Goal: Task Accomplishment & Management: Complete application form

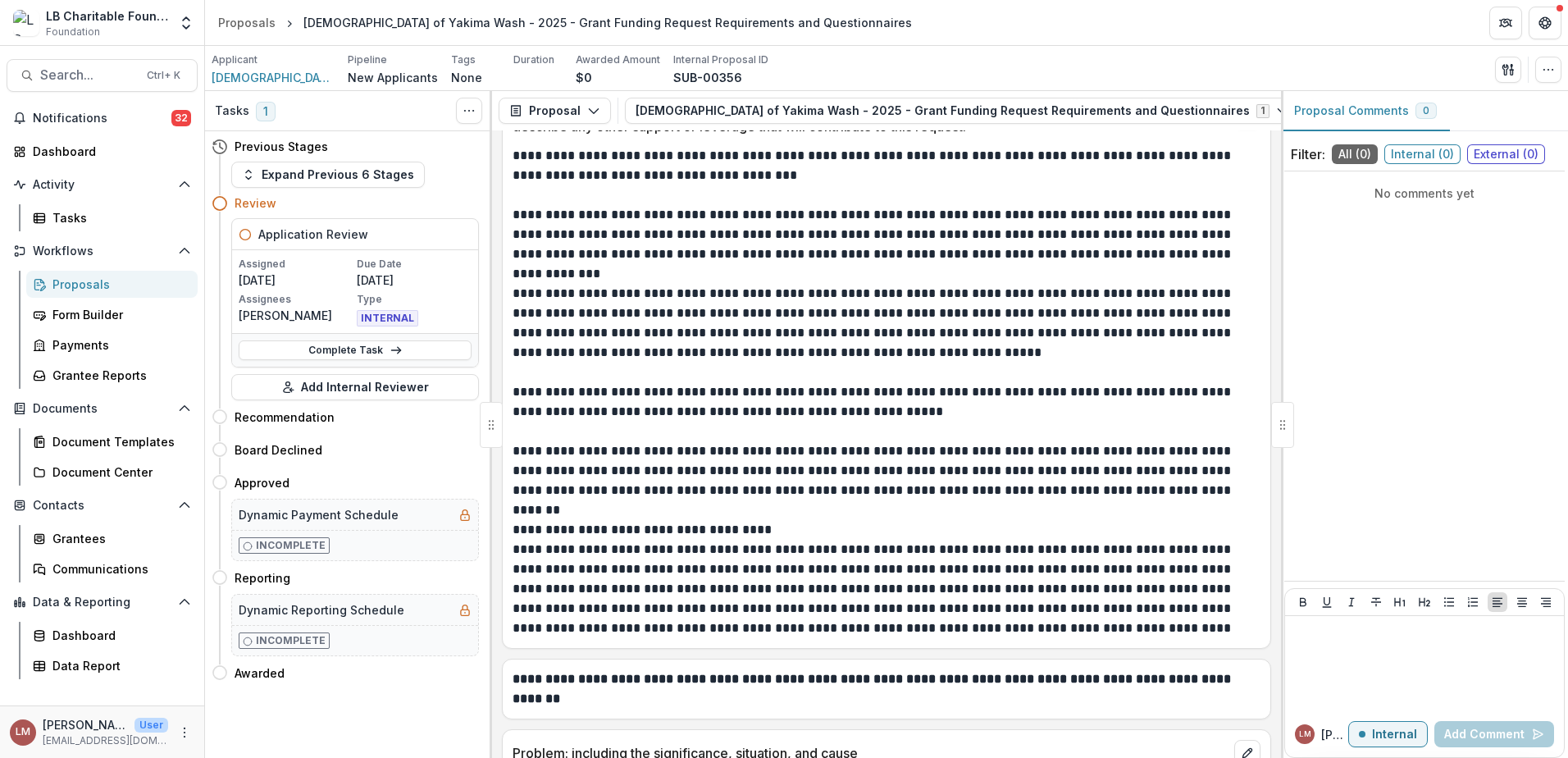
scroll to position [5602, 0]
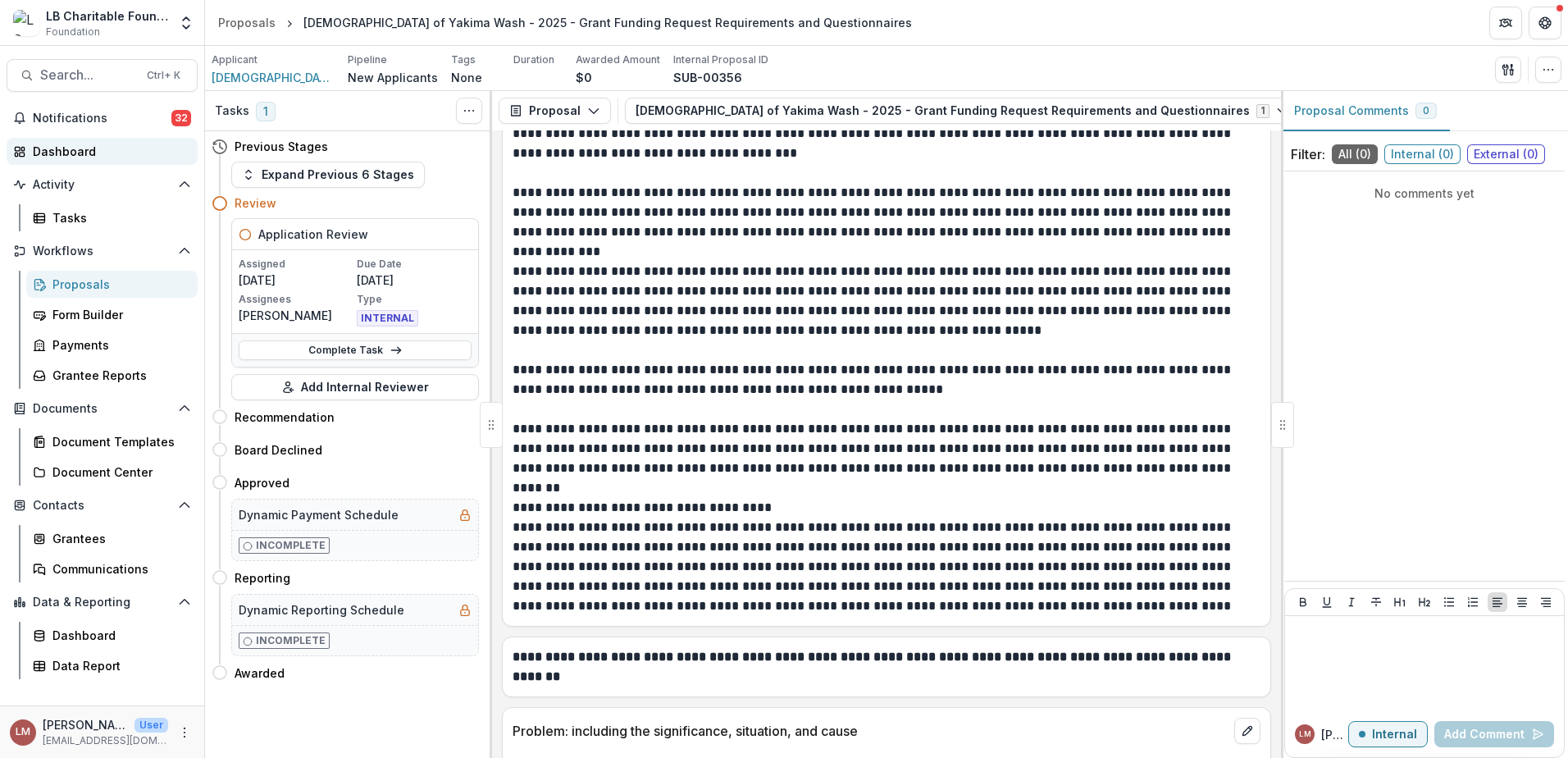
click at [73, 149] on div "Dashboard" at bounding box center [109, 151] width 152 height 18
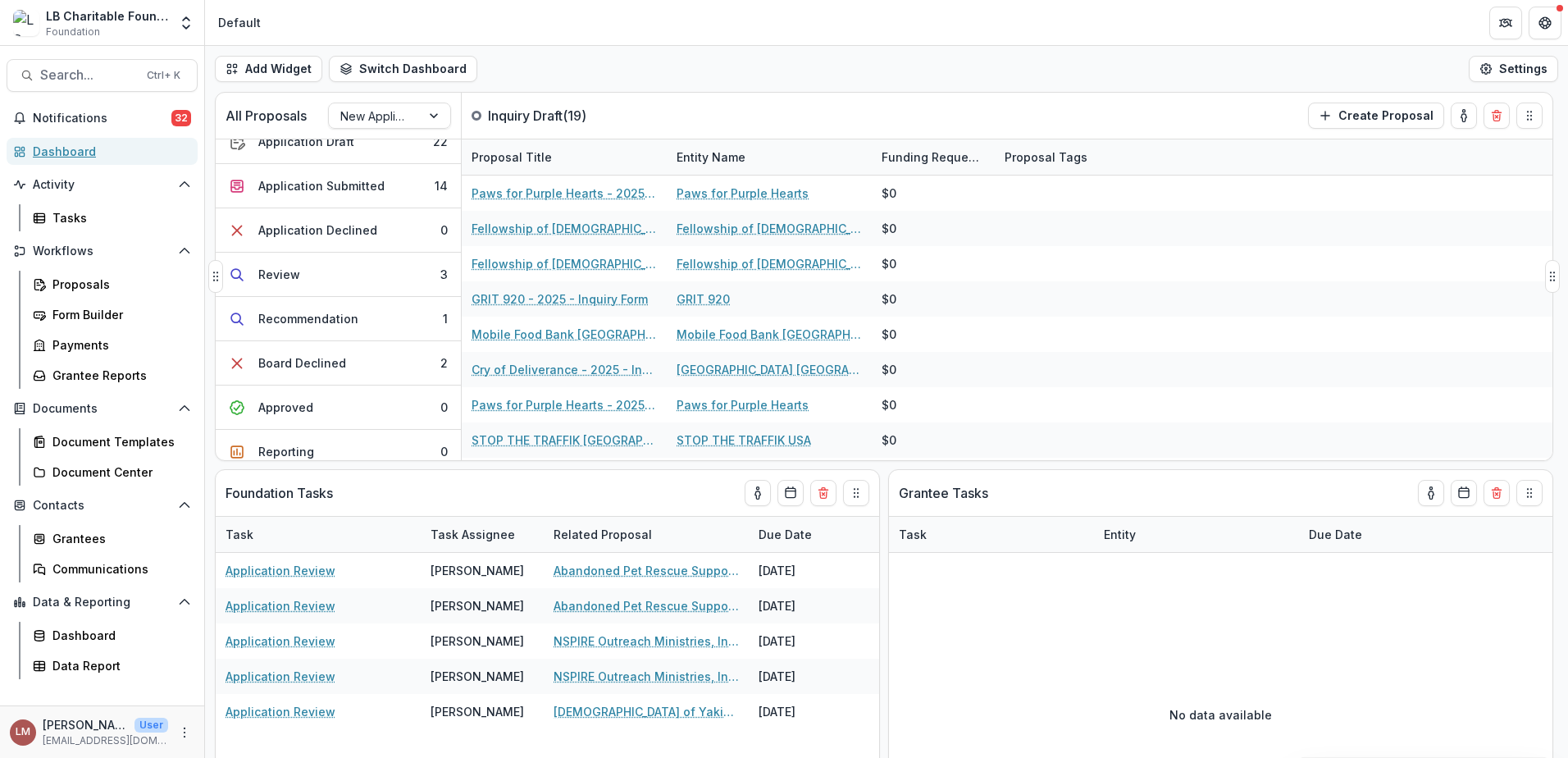
scroll to position [210, 0]
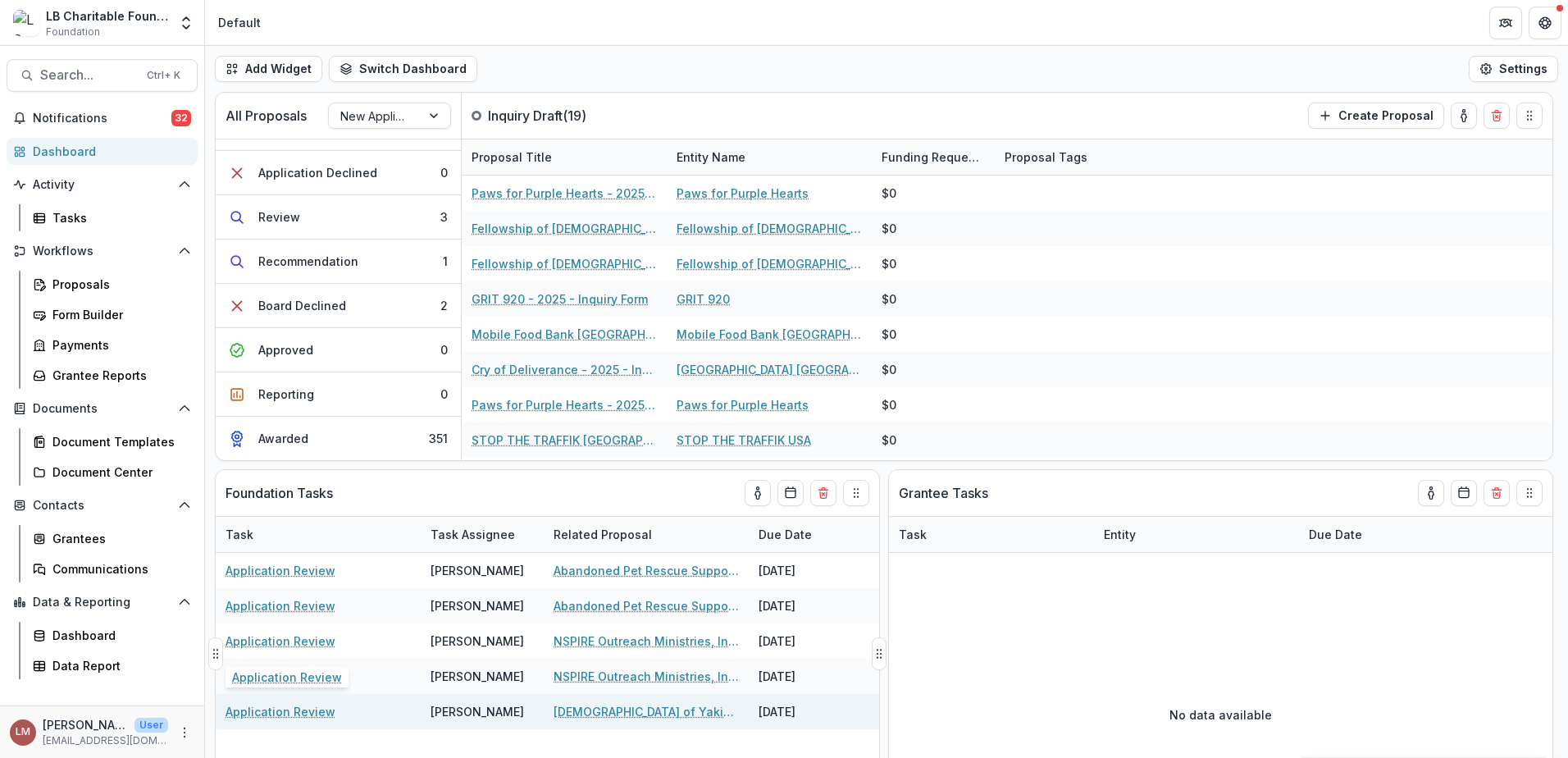
click at [253, 713] on link "Application Review" at bounding box center [280, 711] width 109 height 18
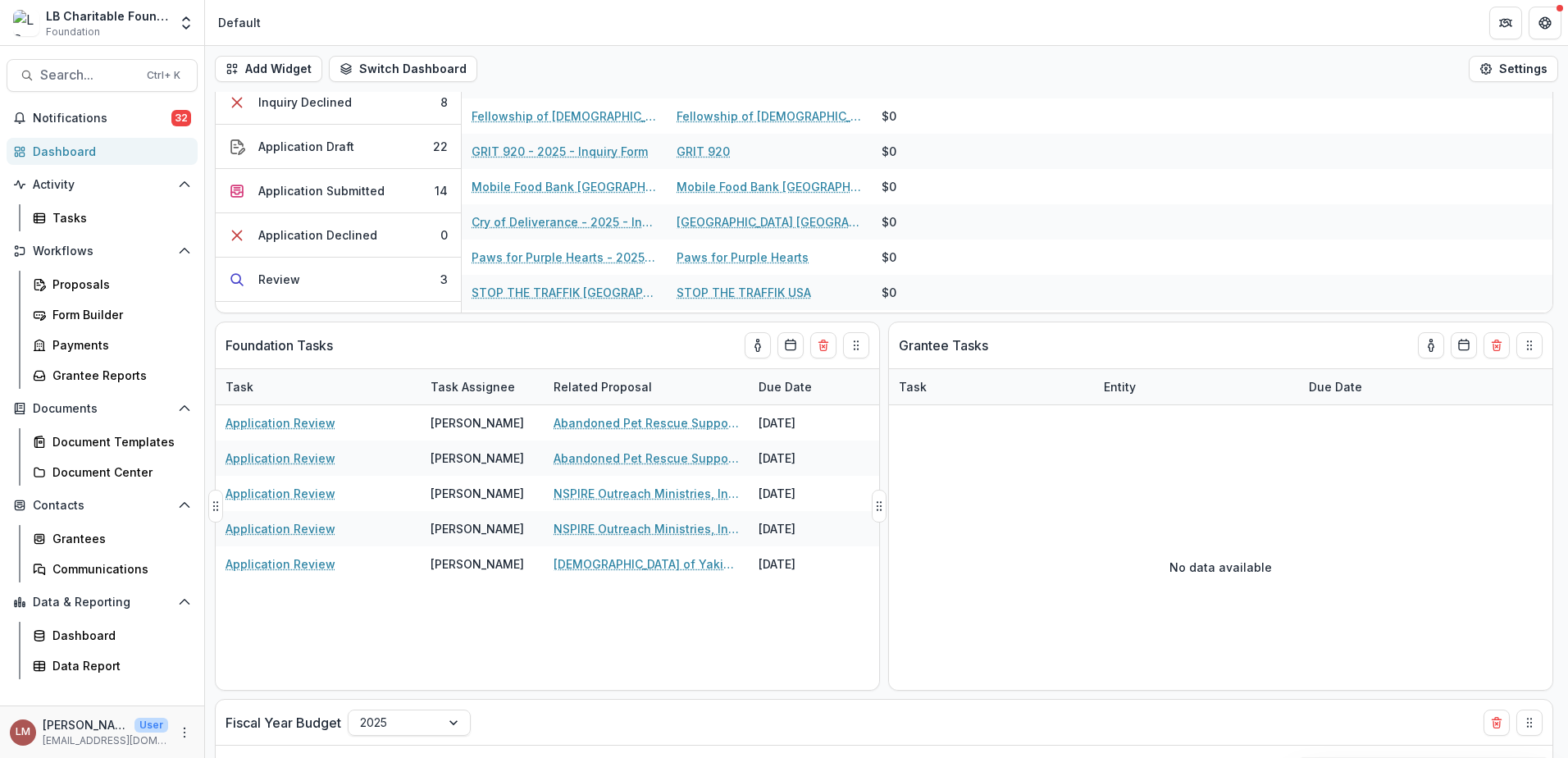
scroll to position [183, 0]
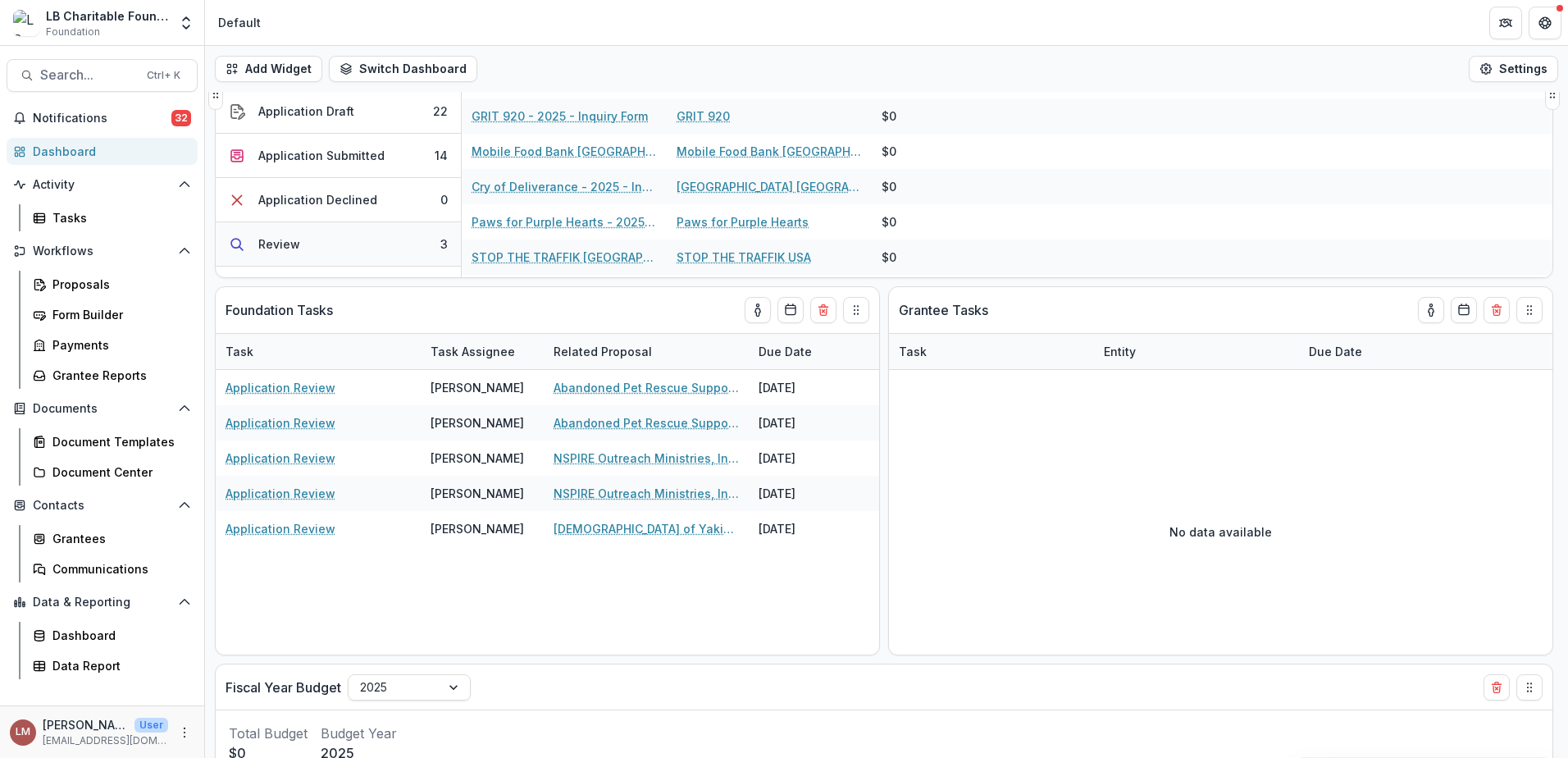
click at [370, 248] on button "Review 3" at bounding box center [338, 245] width 245 height 45
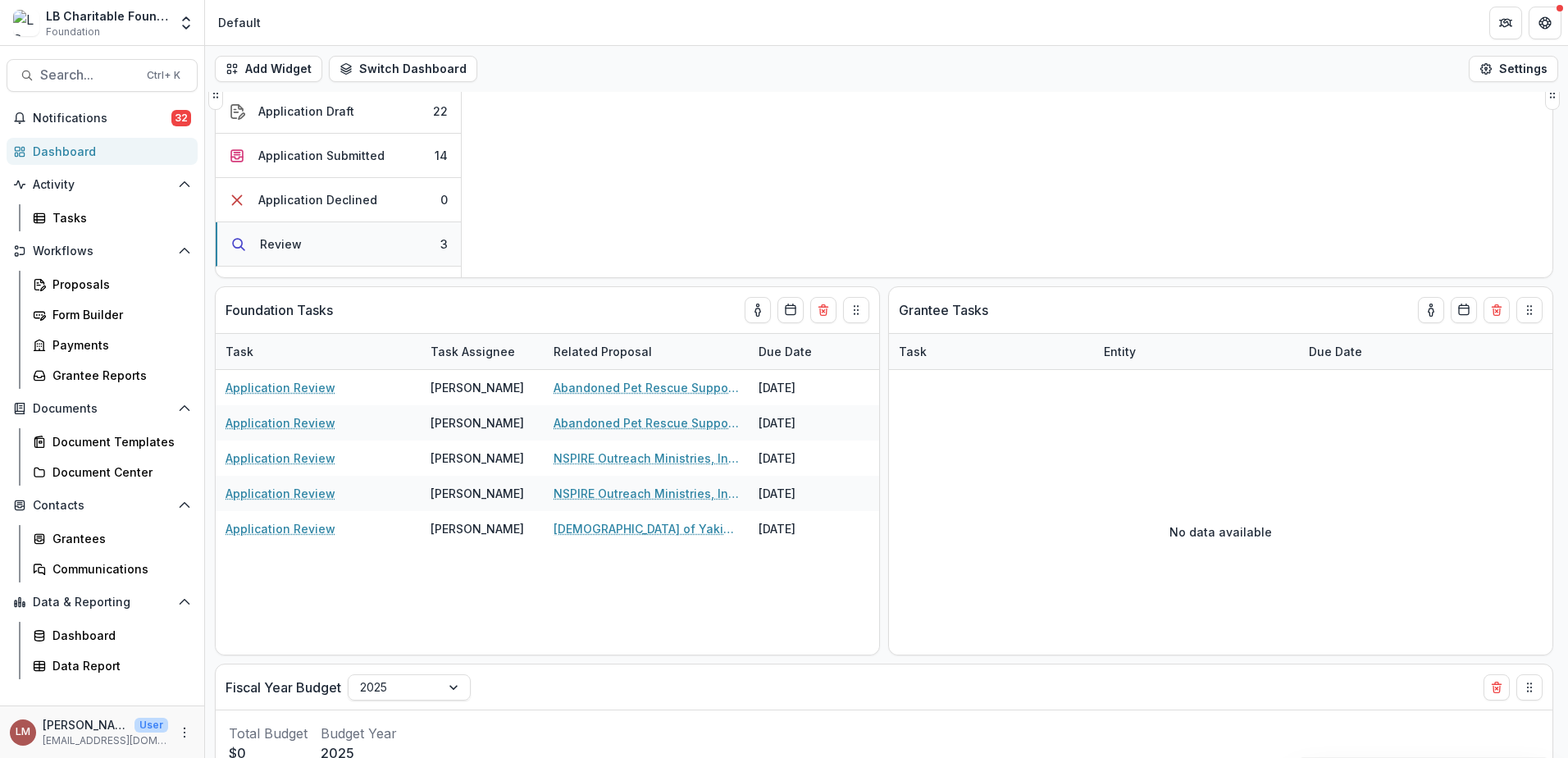
scroll to position [22, 0]
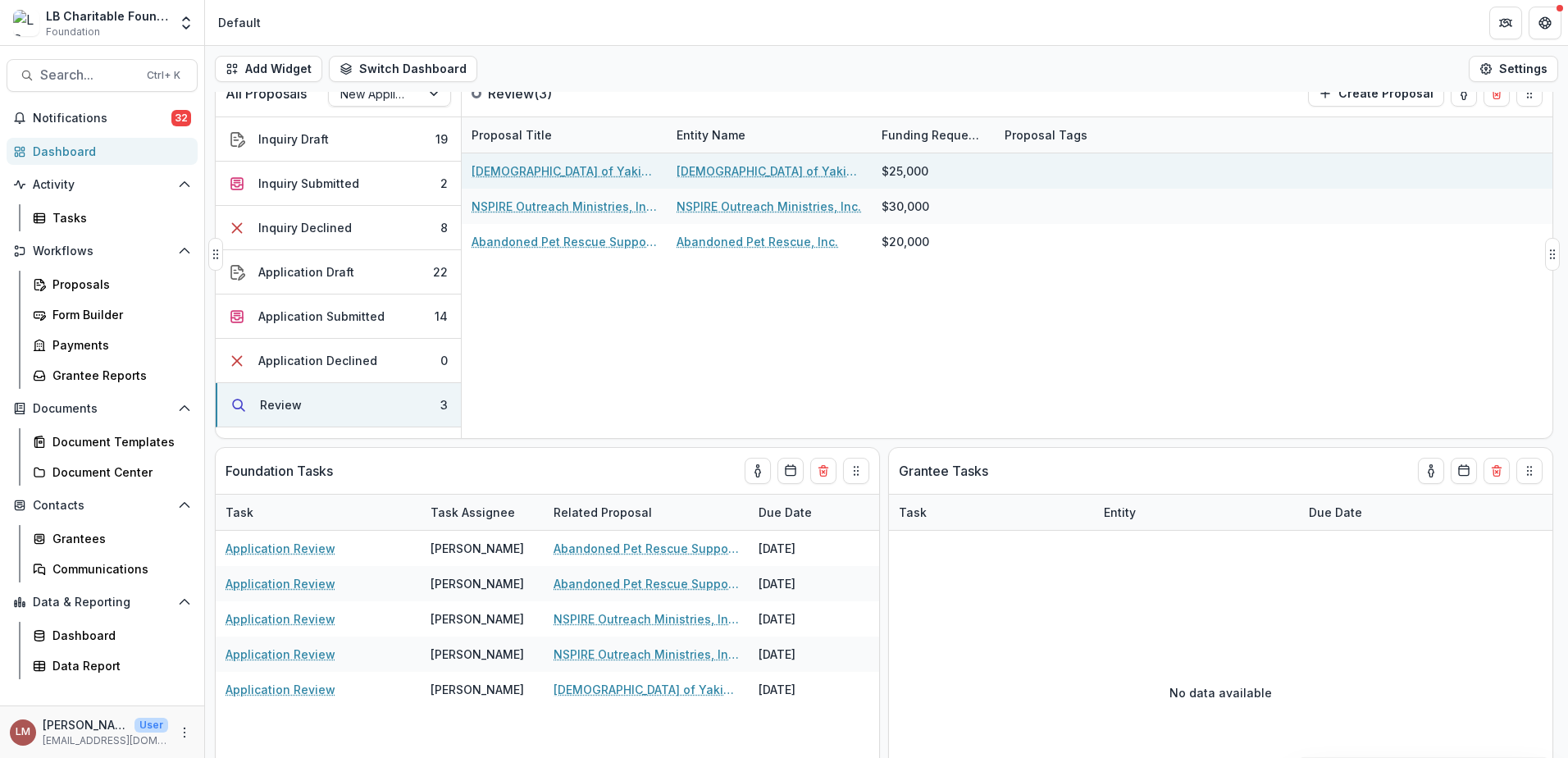
click at [521, 169] on link "[DEMOGRAPHIC_DATA] of Yakima Wash - 2025 - Grant Funding Request Requirements a…" at bounding box center [564, 171] width 186 height 18
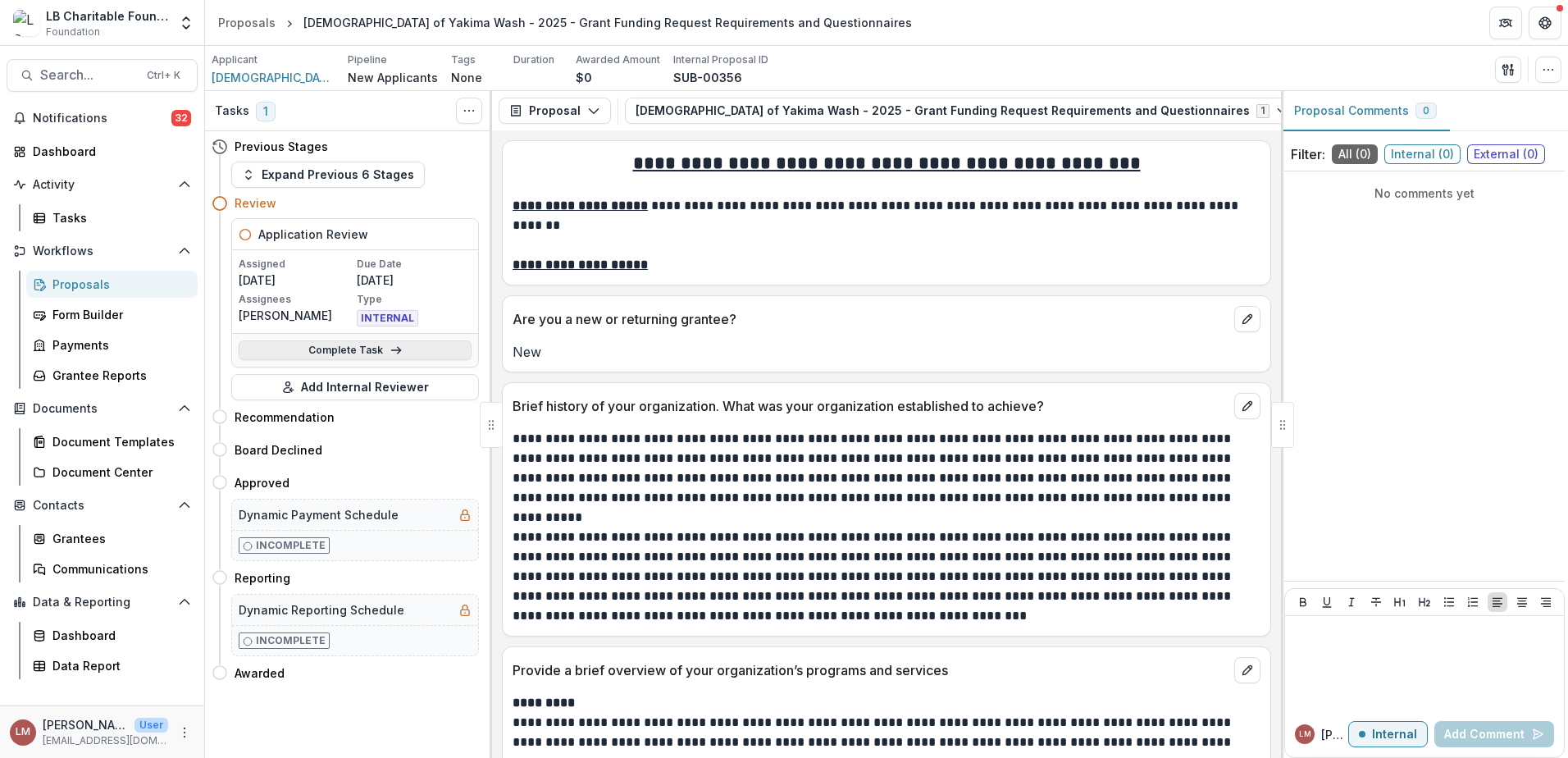
click at [368, 348] on link "Complete Task" at bounding box center [354, 350] width 233 height 19
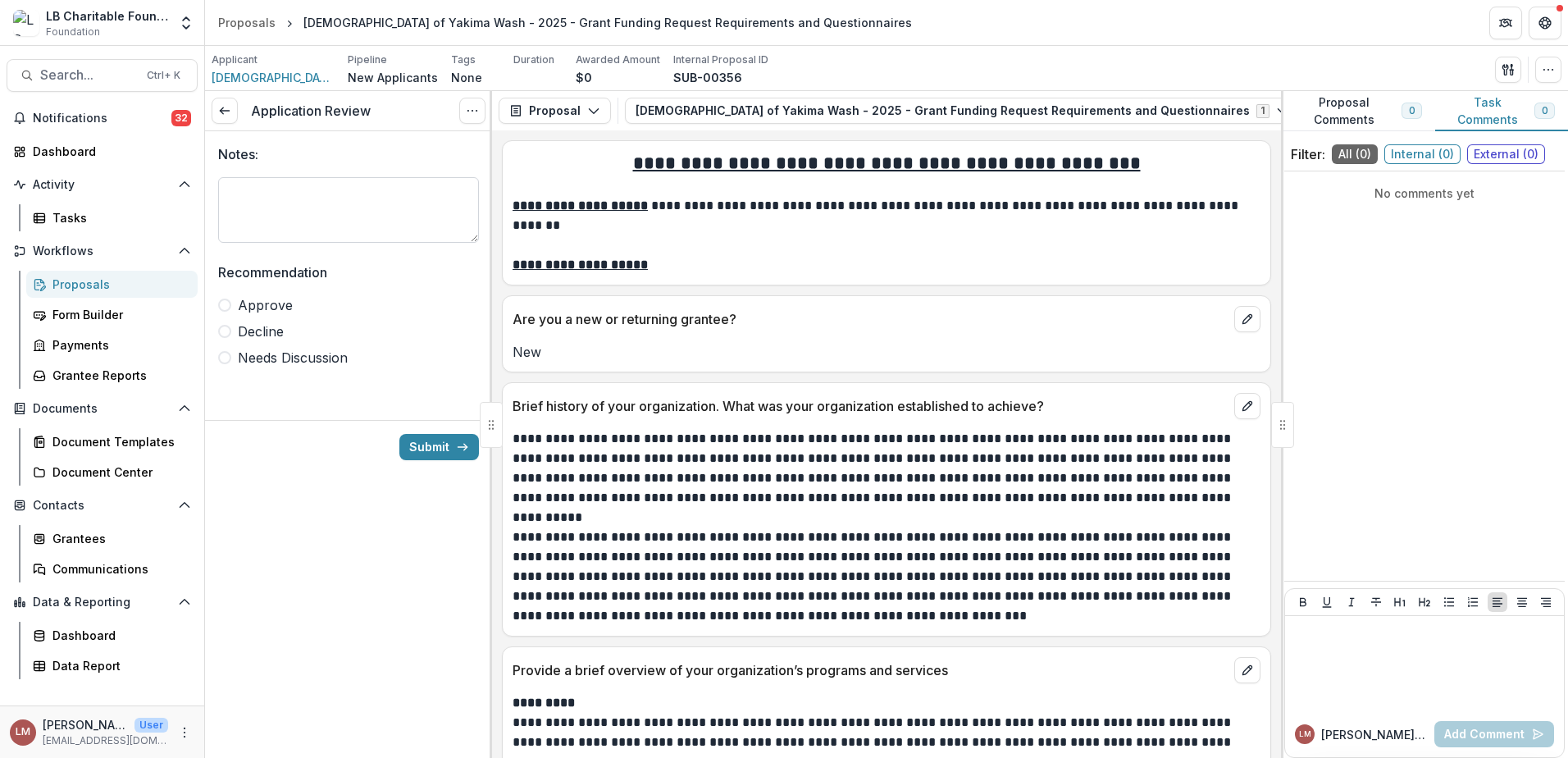
click at [276, 193] on textarea "Notes:" at bounding box center [348, 210] width 261 height 66
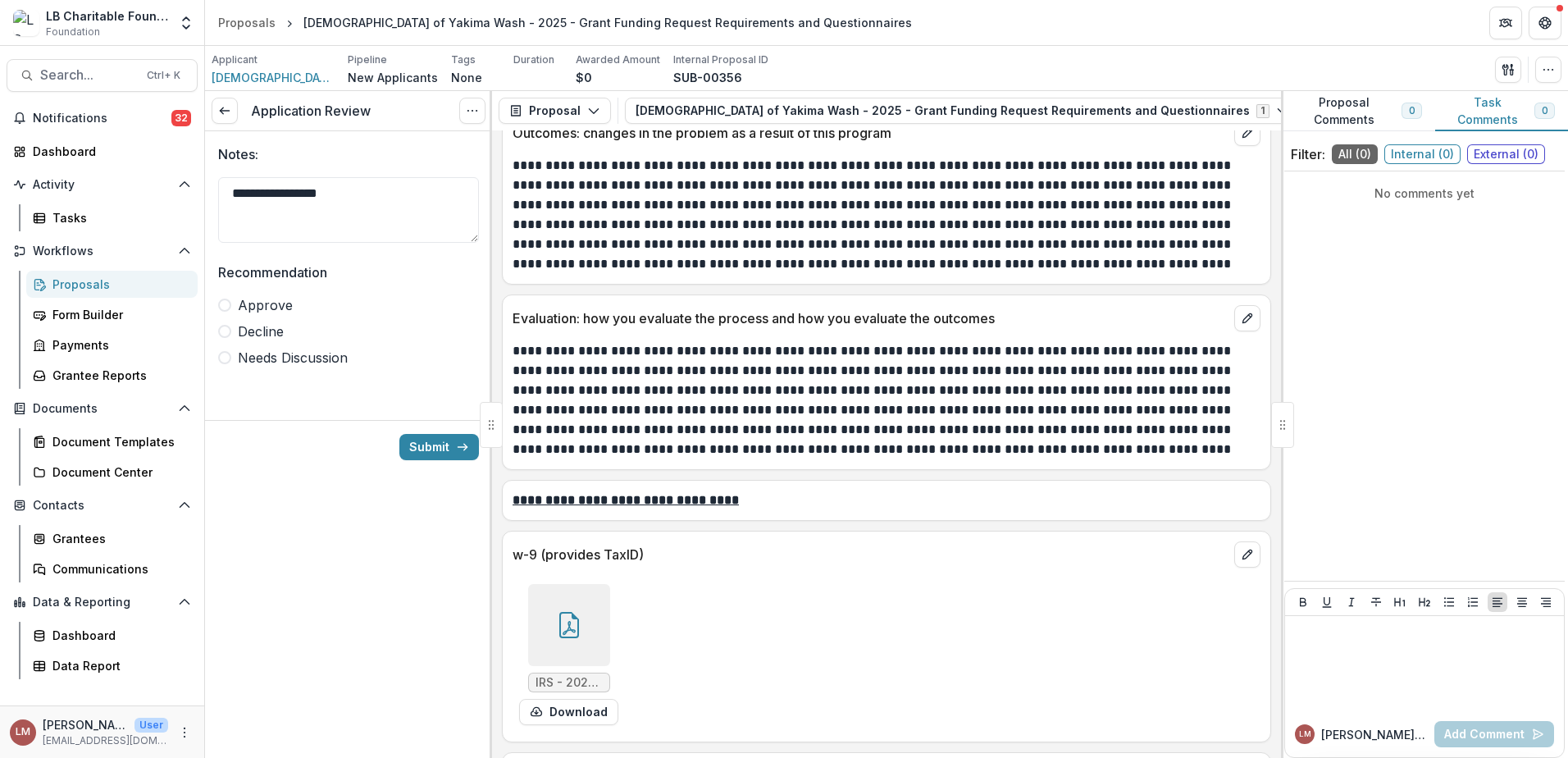
scroll to position [7546, 0]
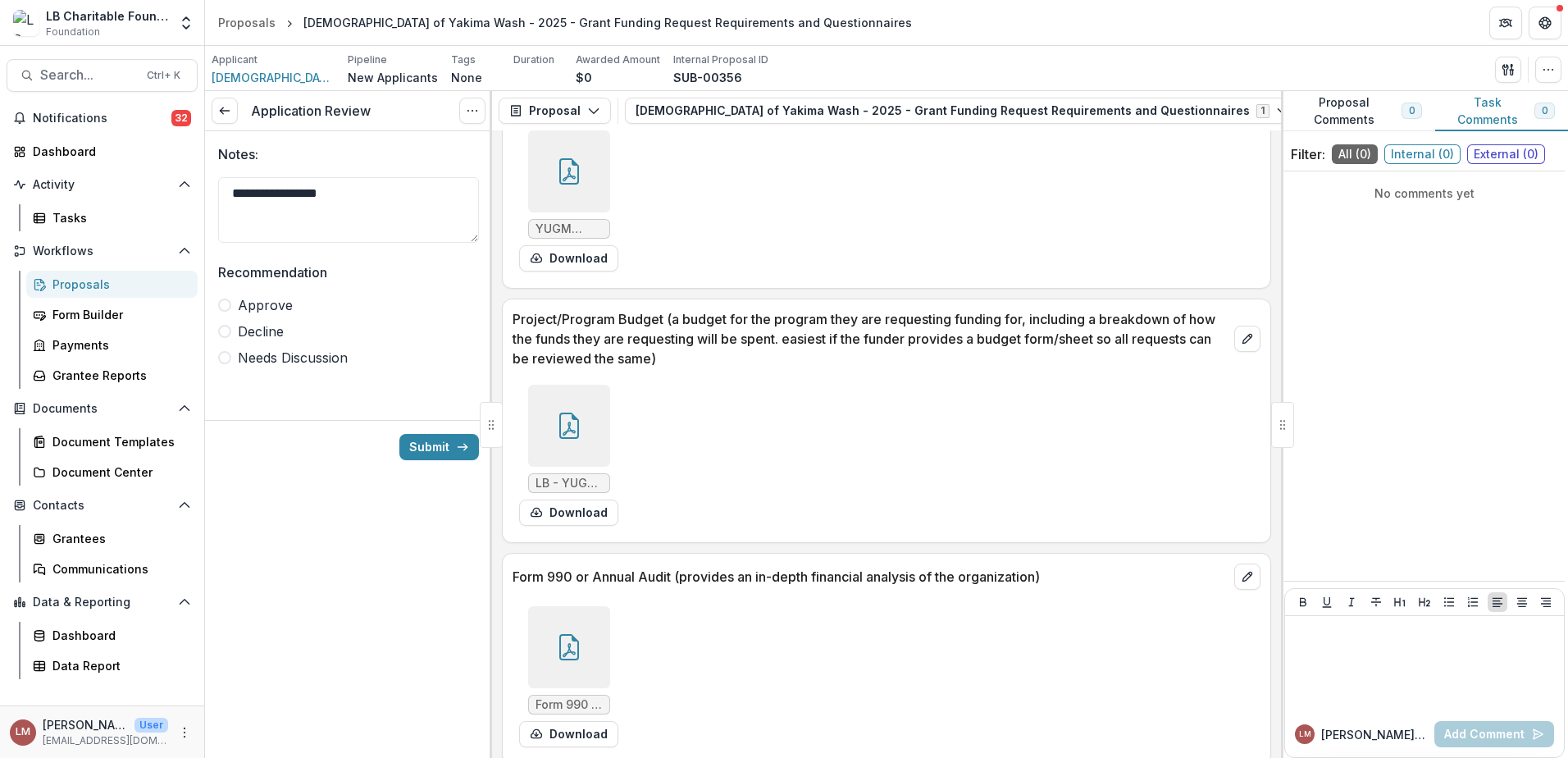
click at [560, 651] on div at bounding box center [569, 647] width 82 height 82
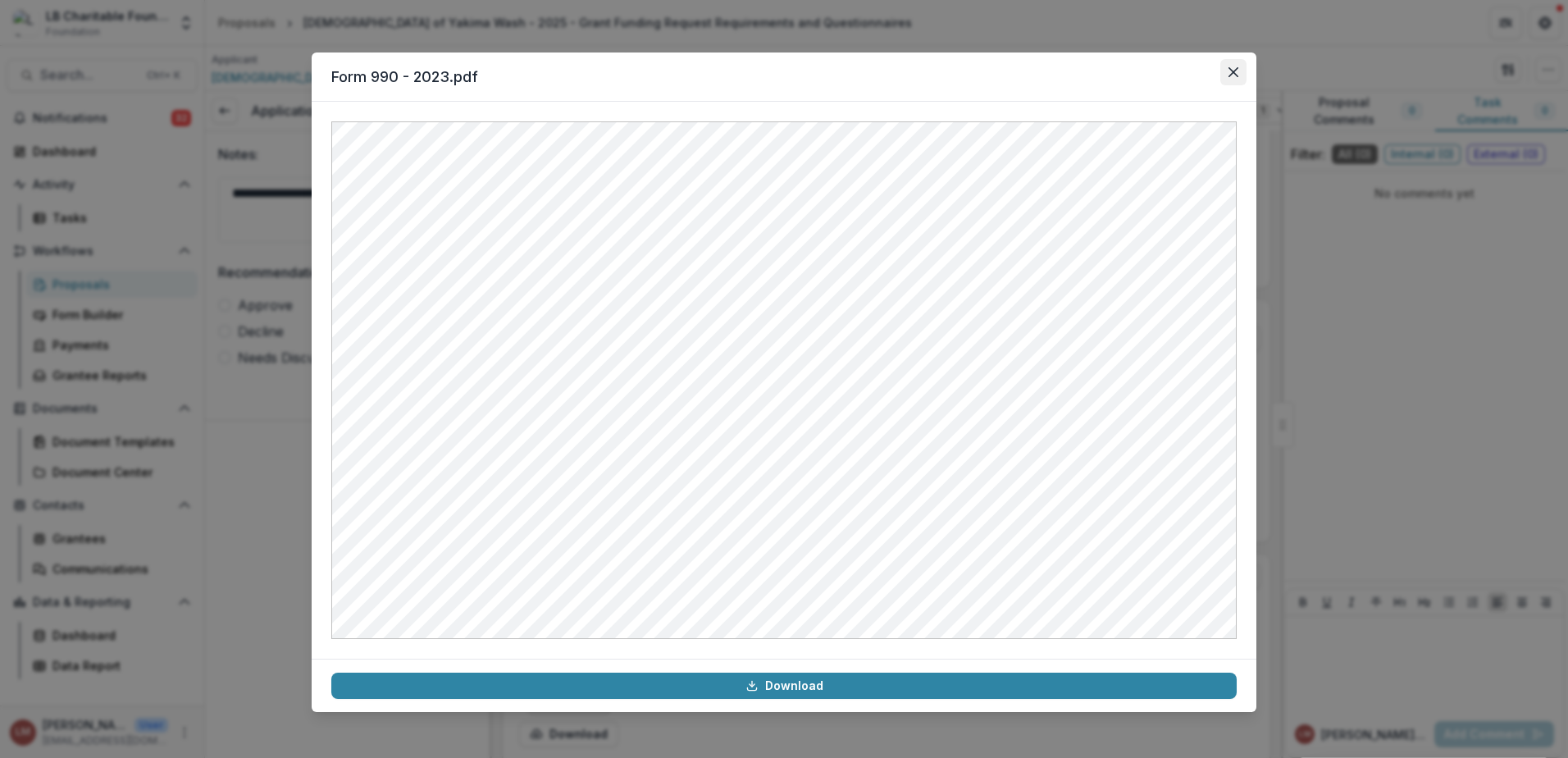
click at [1227, 73] on button "Close" at bounding box center [1233, 72] width 26 height 26
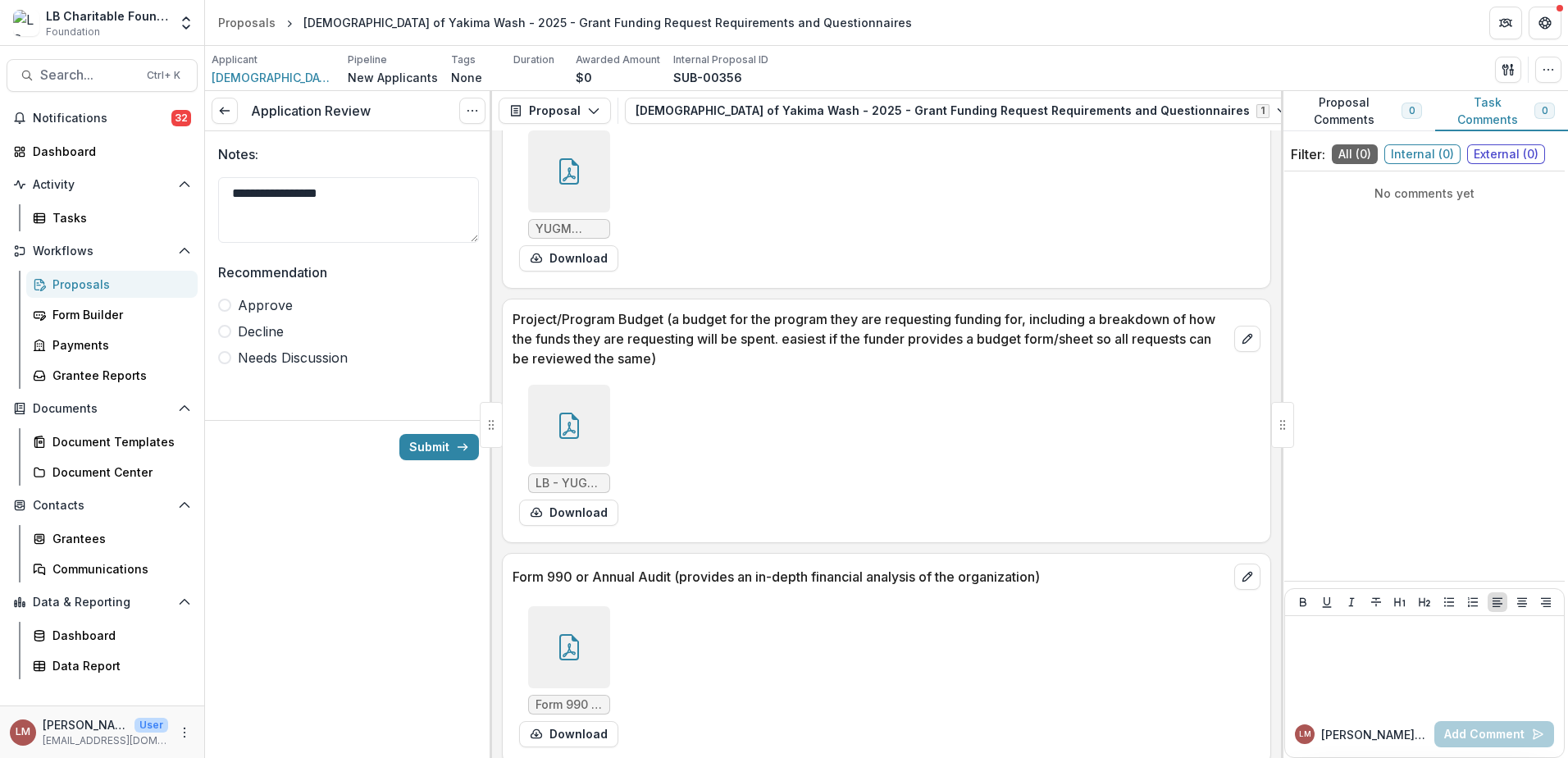
click at [549, 388] on div at bounding box center [569, 426] width 82 height 82
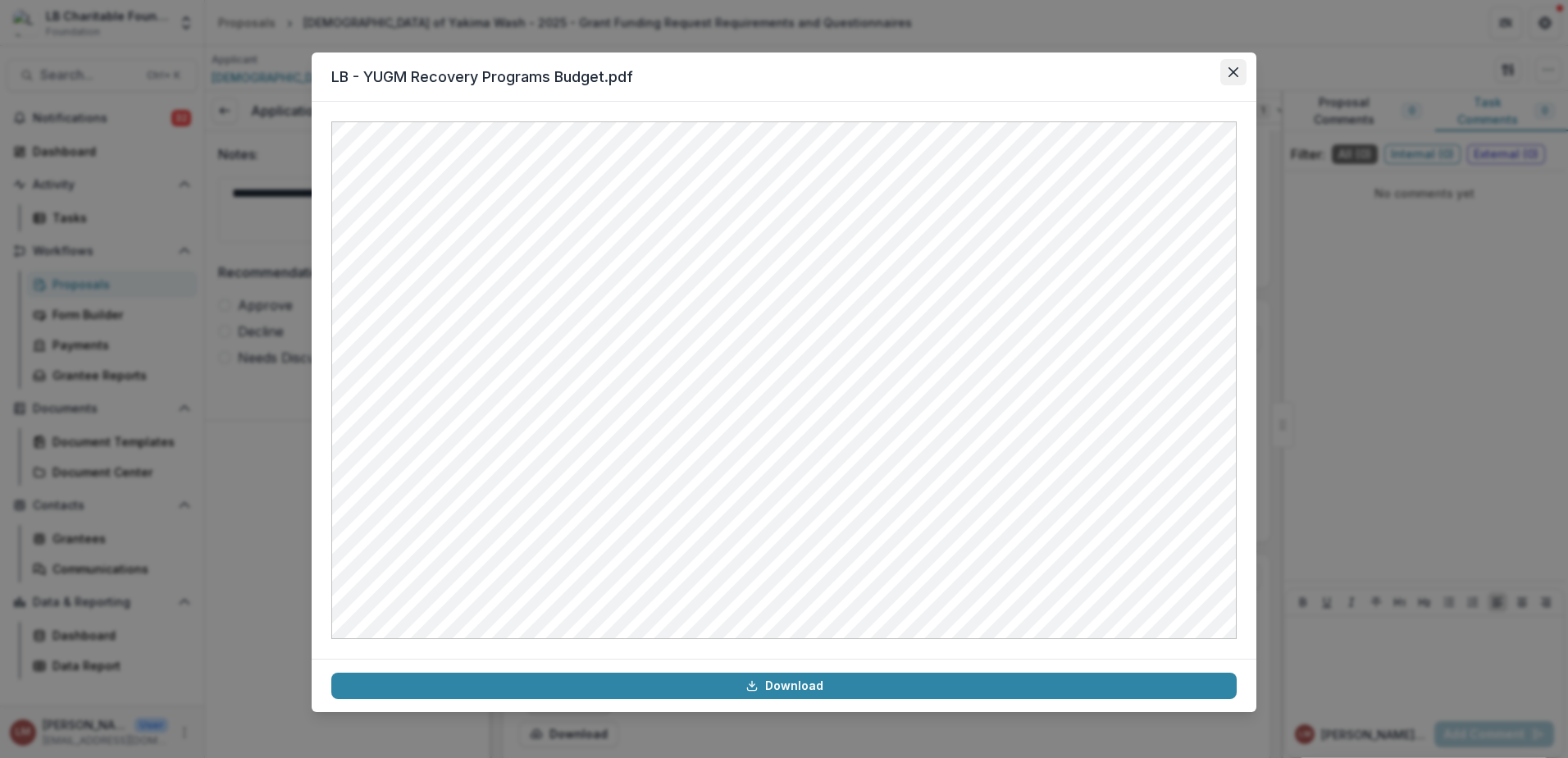
click at [1233, 74] on icon "Close" at bounding box center [1233, 71] width 10 height 10
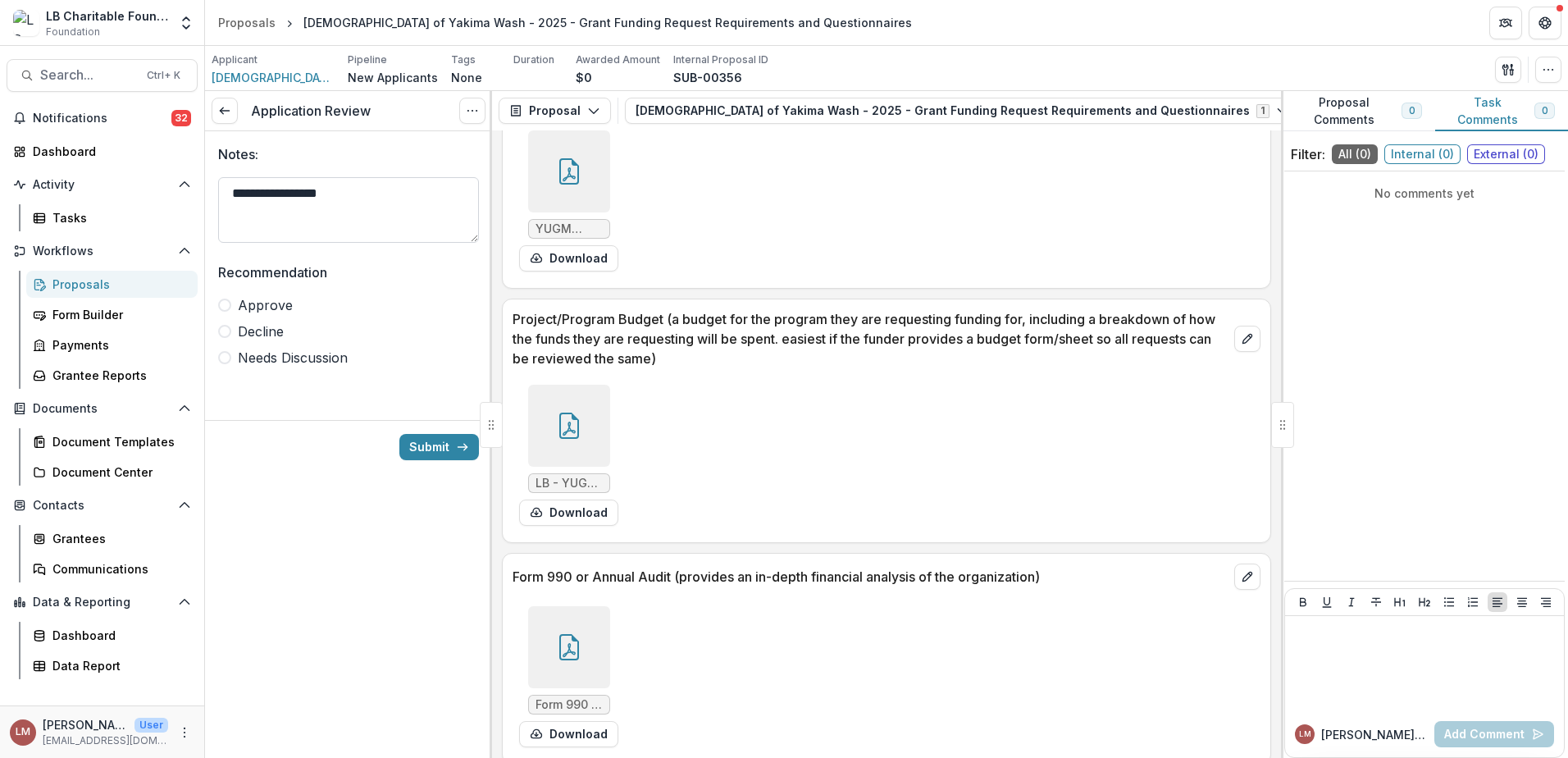
click at [380, 197] on textarea "**********" at bounding box center [348, 210] width 261 height 66
type textarea "**********"
click at [223, 310] on span at bounding box center [225, 305] width 13 height 13
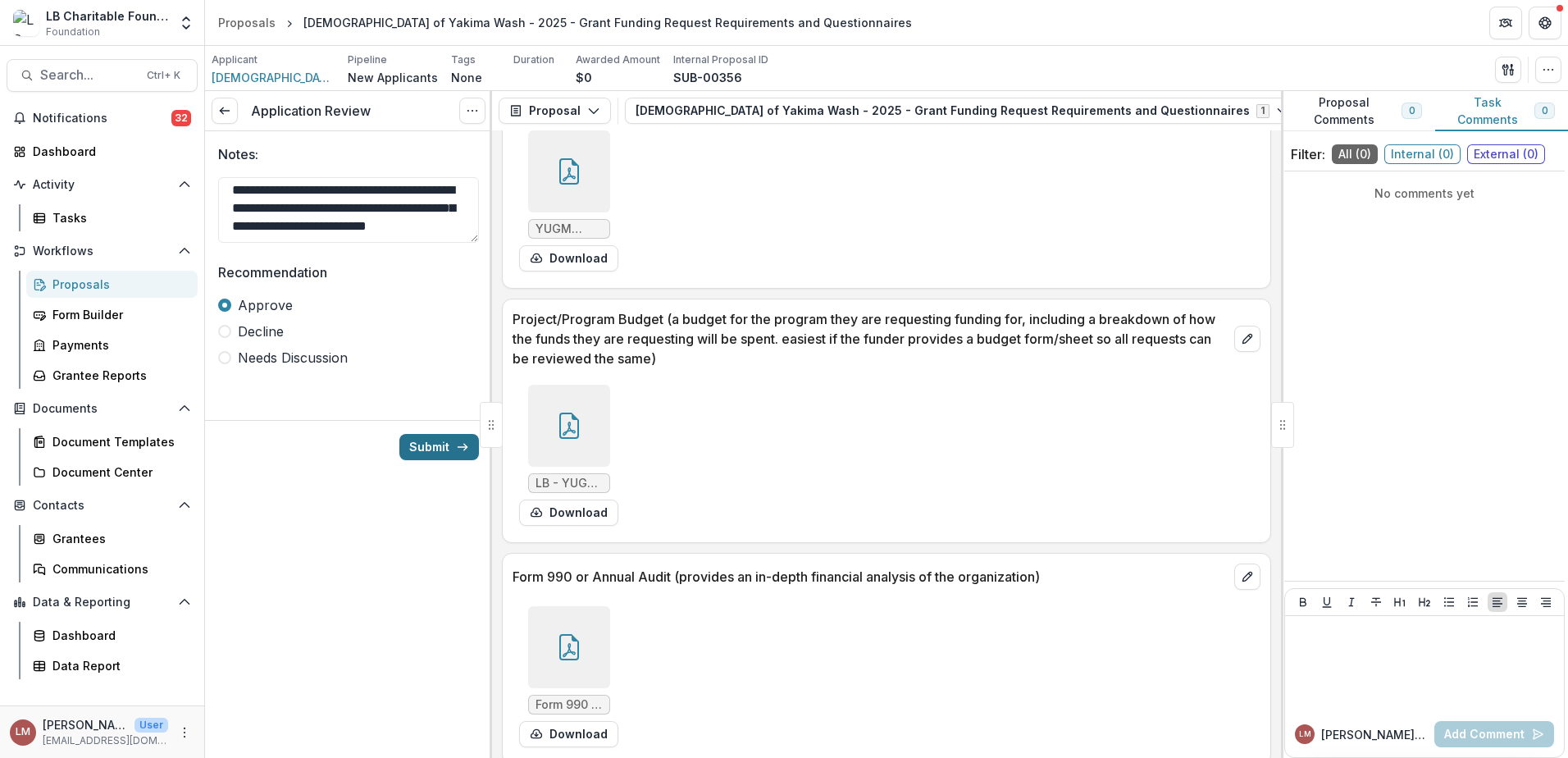
click at [423, 450] on button "Submit" at bounding box center [439, 447] width 80 height 26
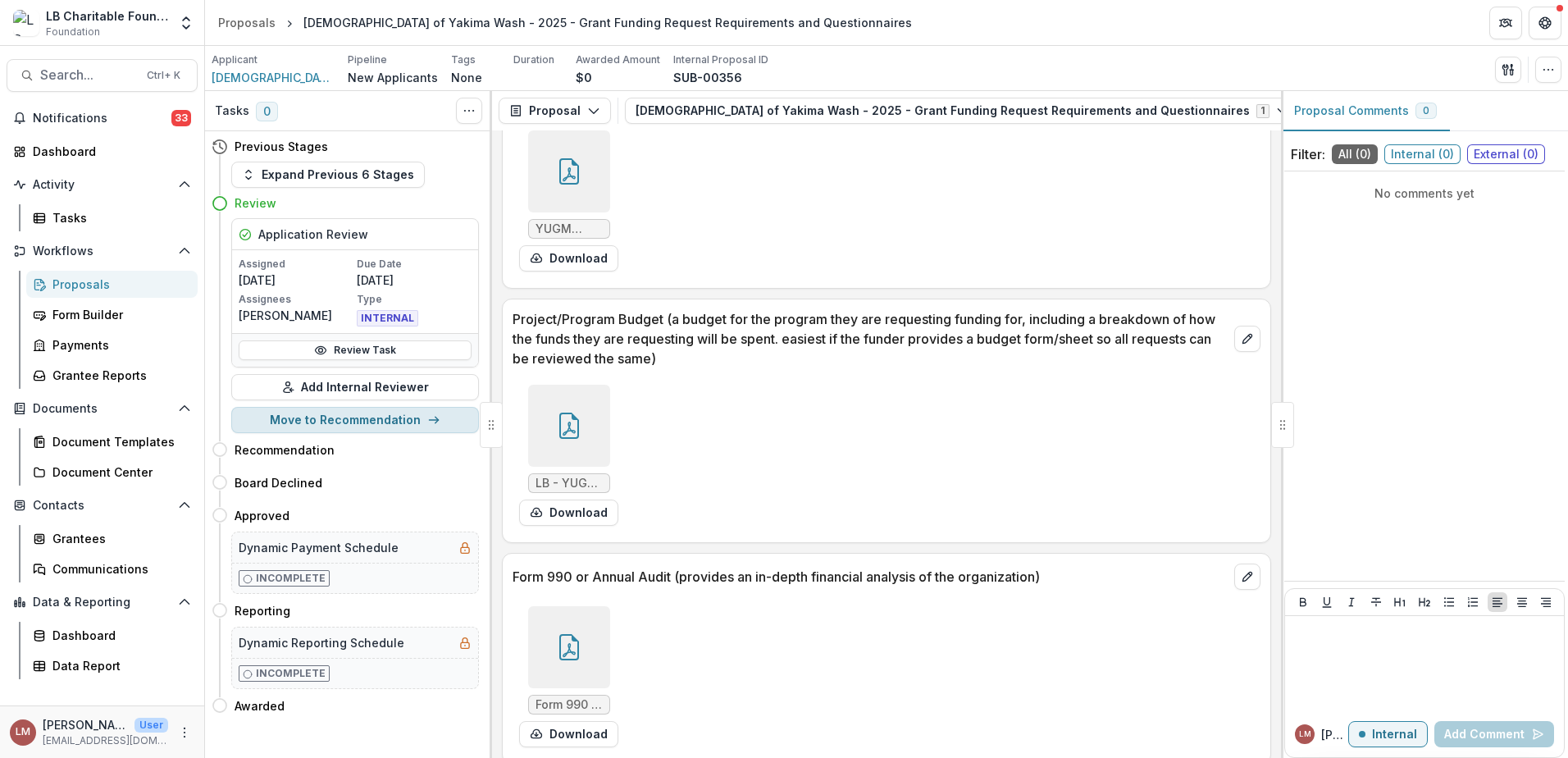
click at [381, 420] on button "Move to Recommendation" at bounding box center [354, 419] width 248 height 26
select select "**********"
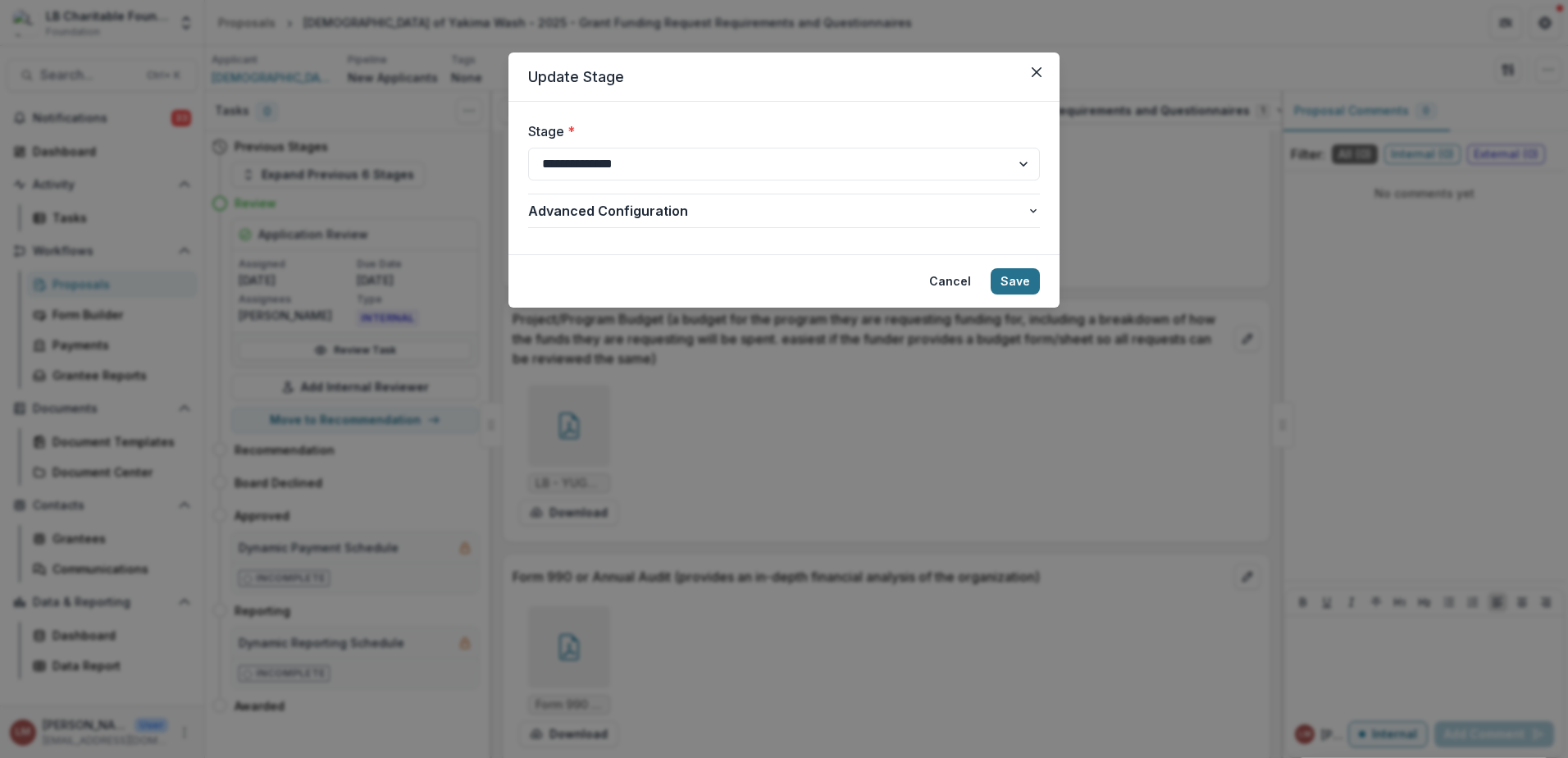
click at [1024, 283] on button "Save" at bounding box center [1015, 281] width 49 height 26
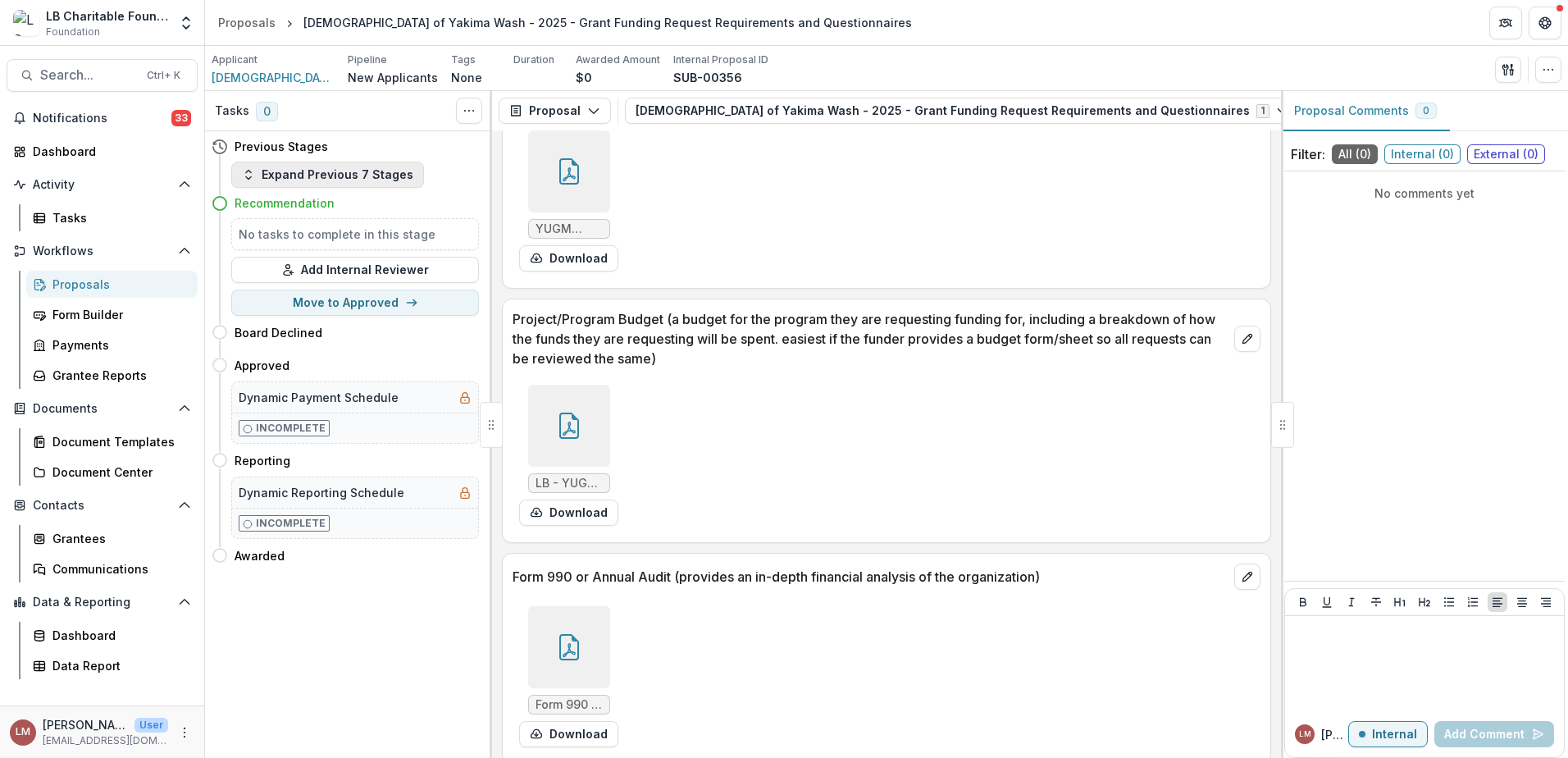
click at [245, 178] on icon "button" at bounding box center [249, 174] width 13 height 13
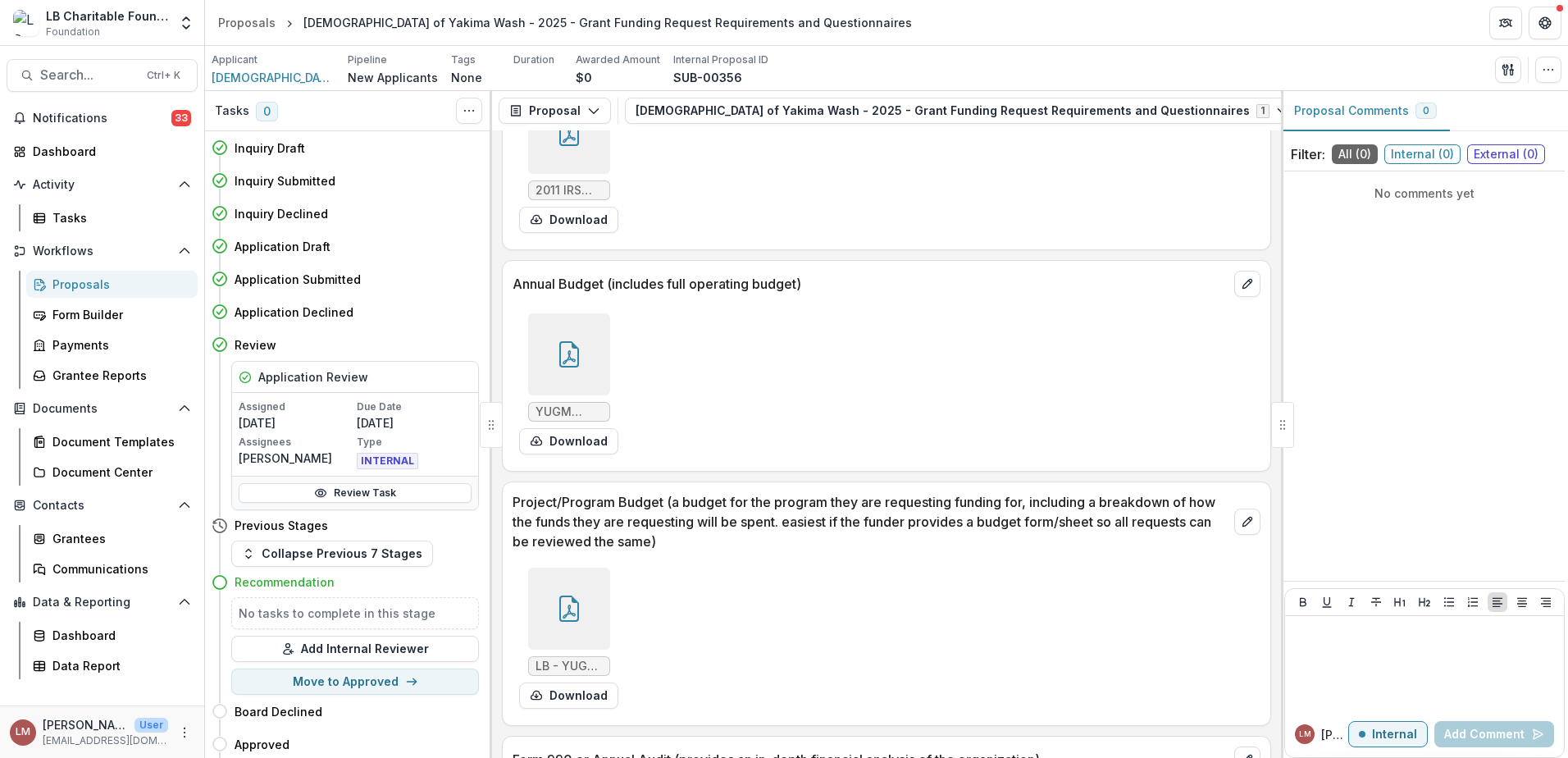
scroll to position [7351, 0]
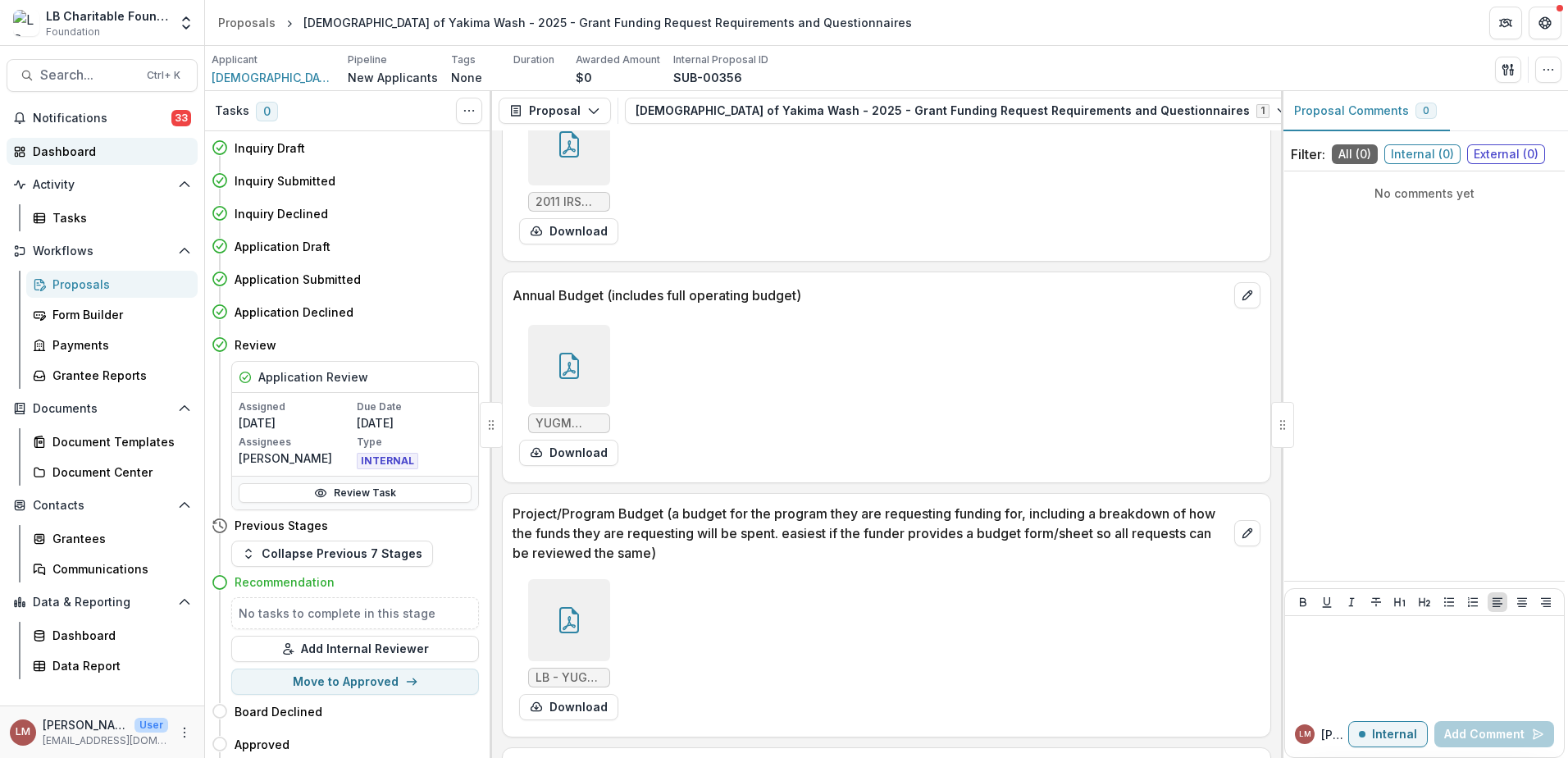
click at [69, 155] on div "Dashboard" at bounding box center [109, 151] width 152 height 18
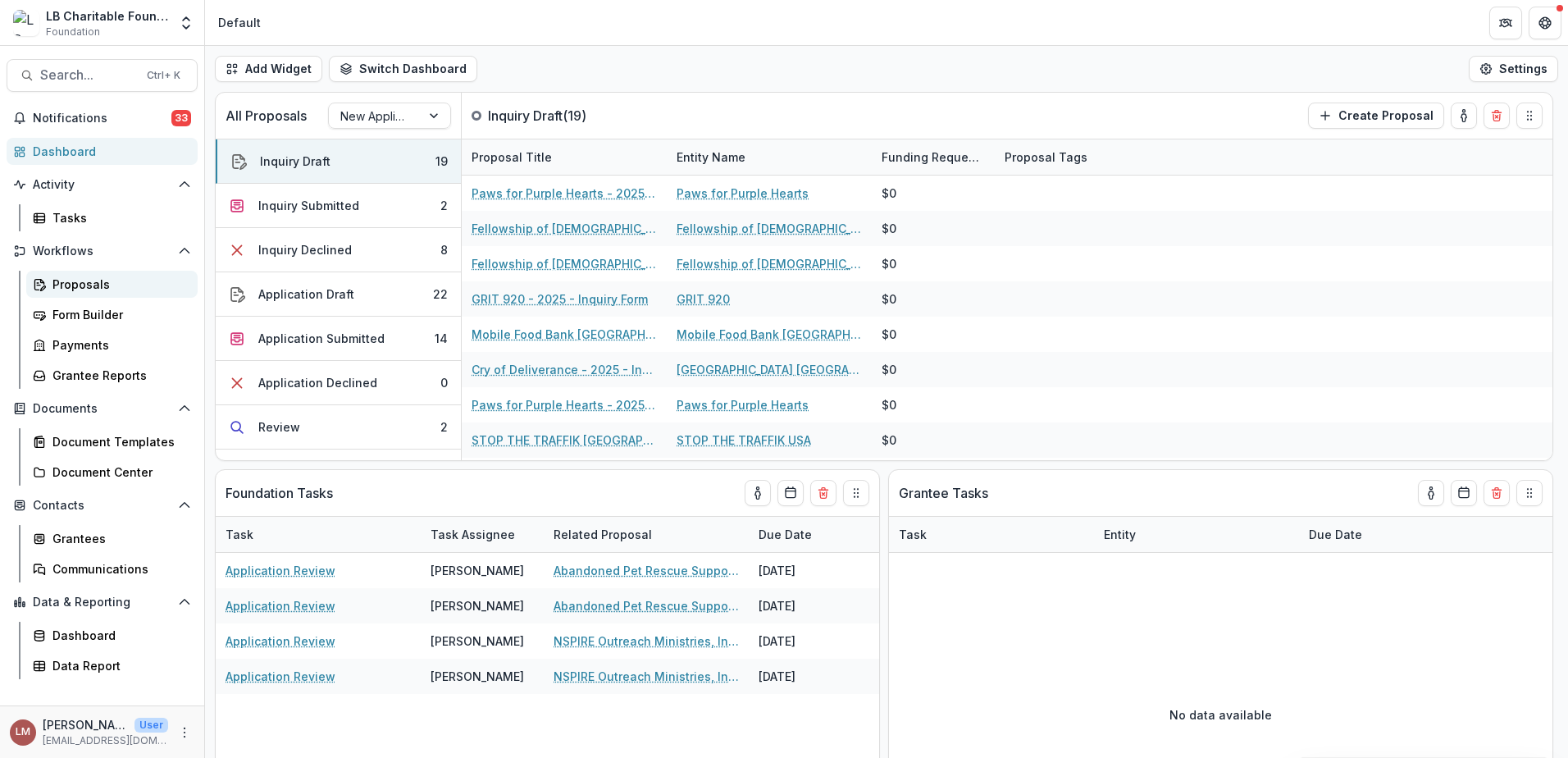
click at [97, 293] on link "Proposals" at bounding box center [111, 284] width 172 height 27
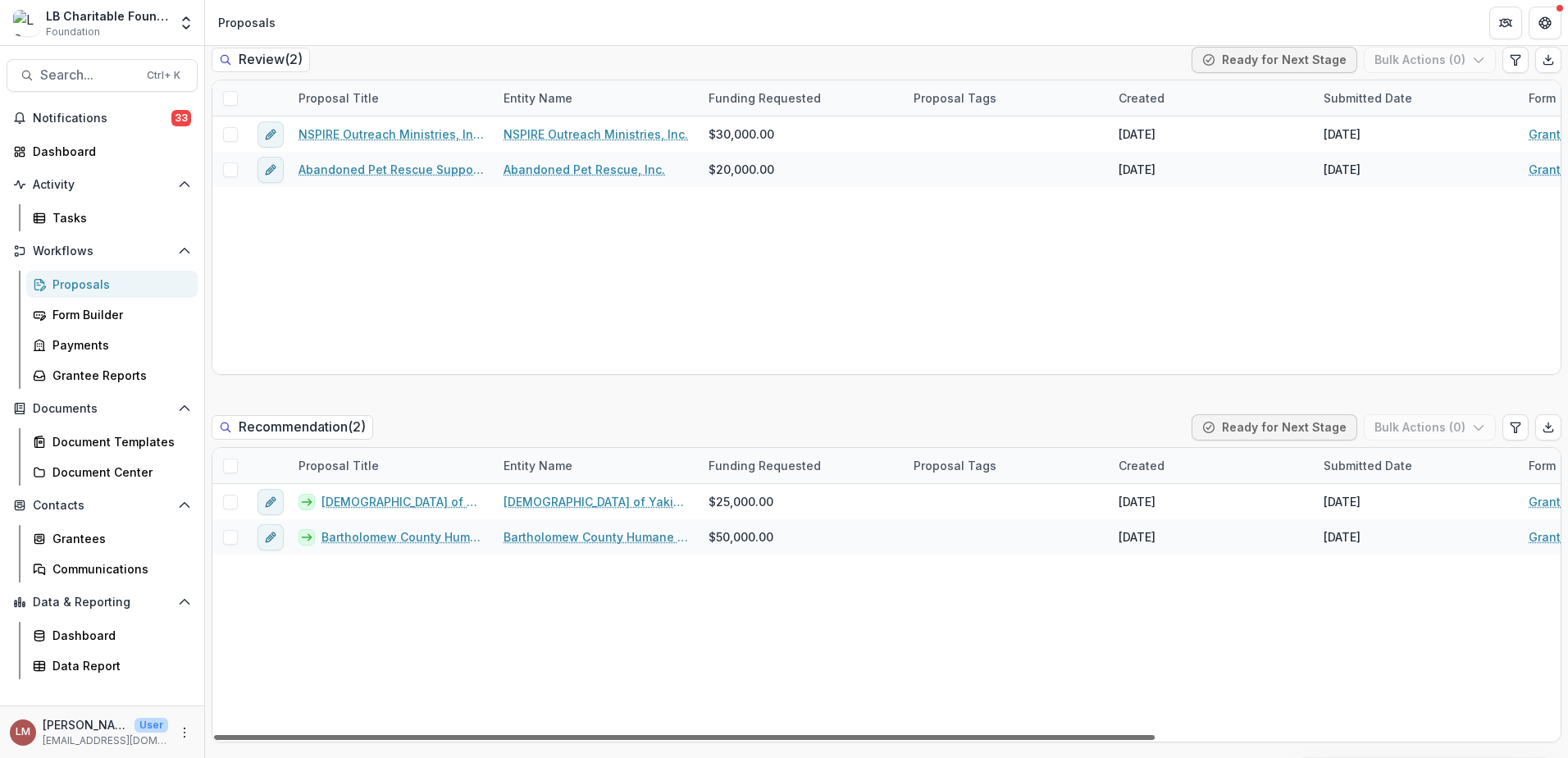
drag, startPoint x: 1112, startPoint y: 735, endPoint x: 736, endPoint y: 728, distance: 376.1
click at [736, 735] on div at bounding box center [685, 737] width 941 height 5
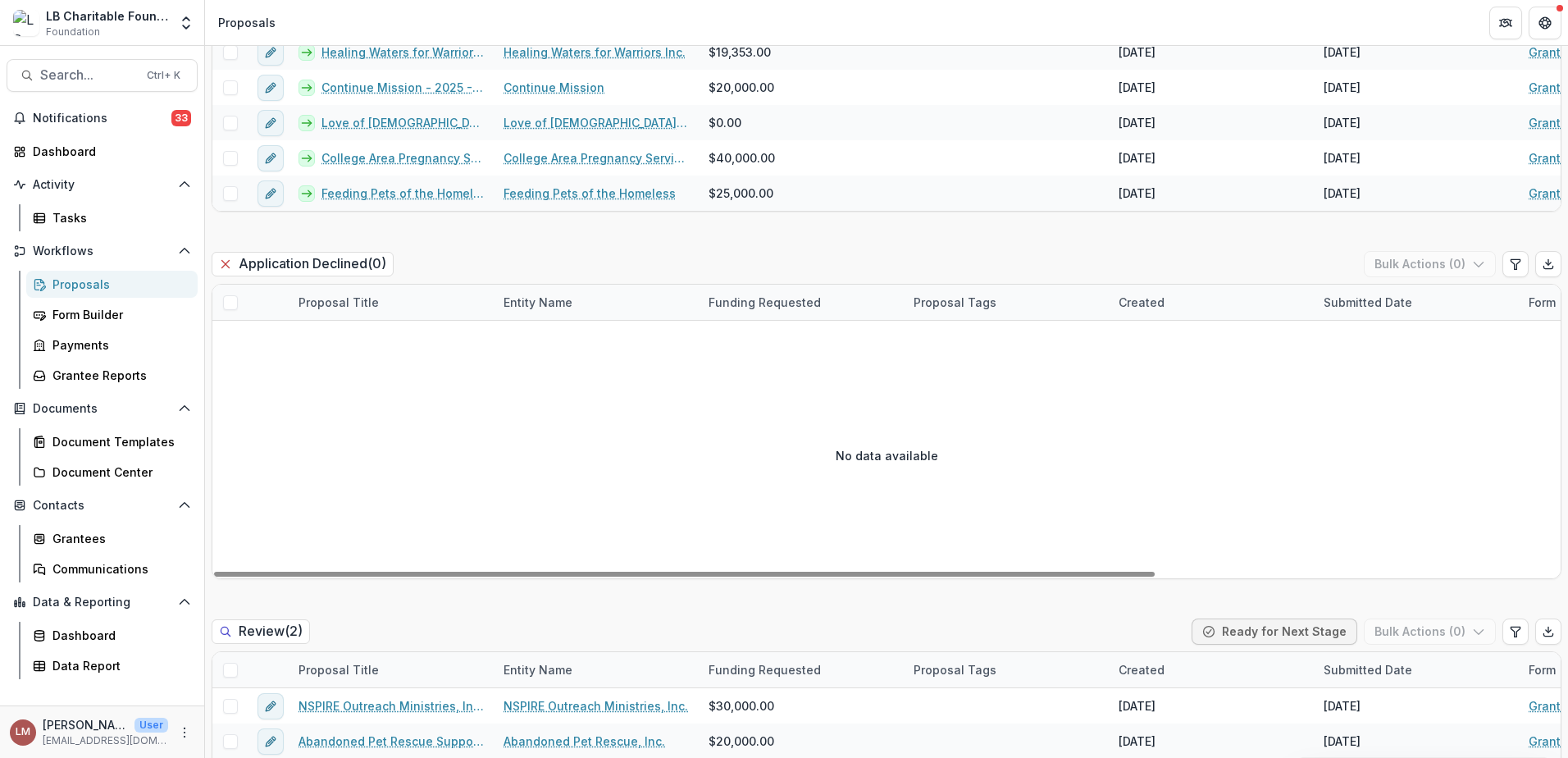
scroll to position [2017, 0]
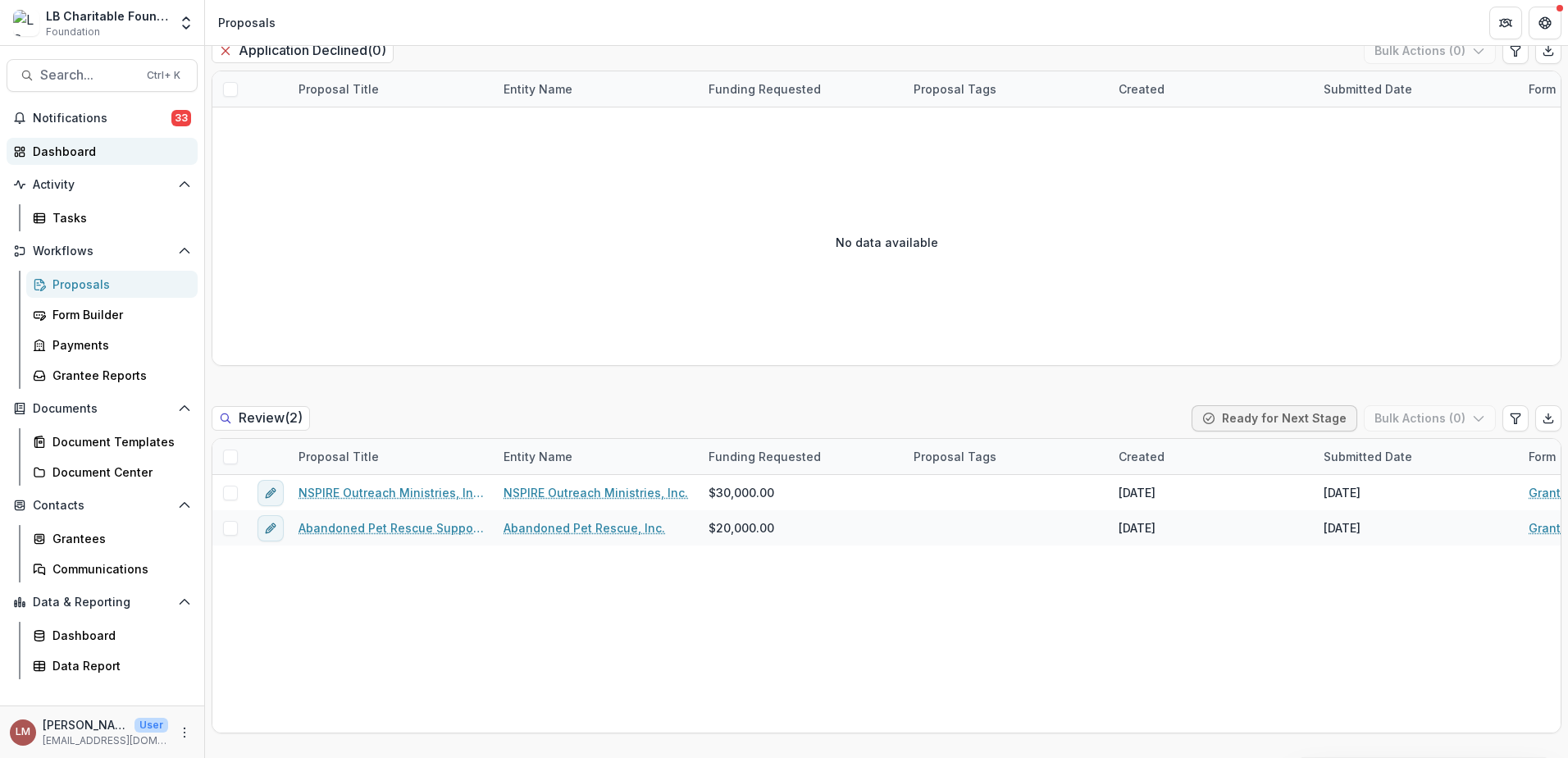
click at [61, 154] on div "Dashboard" at bounding box center [109, 151] width 152 height 18
